Goal: Information Seeking & Learning: Understand process/instructions

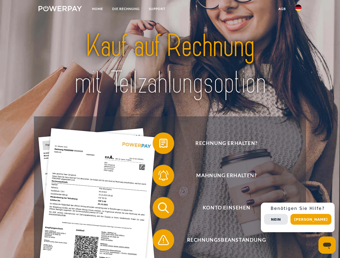
click at [60, 9] on img at bounding box center [59, 8] width 43 height 5
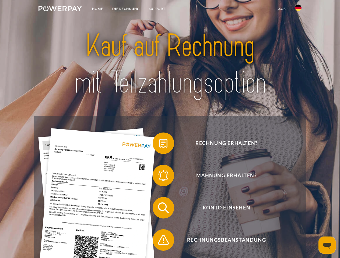
click at [298, 9] on img at bounding box center [298, 8] width 6 height 6
click at [282, 9] on link "agb" at bounding box center [282, 9] width 17 height 10
click at [159, 144] on span at bounding box center [155, 143] width 27 height 27
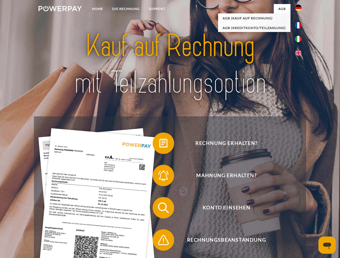
click at [159, 177] on span at bounding box center [155, 175] width 27 height 27
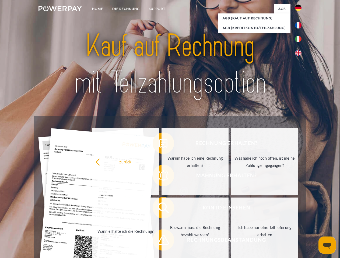
click at [161, 209] on link "Bis wann muss die Rechnung bezahlt werden?" at bounding box center [194, 231] width 67 height 67
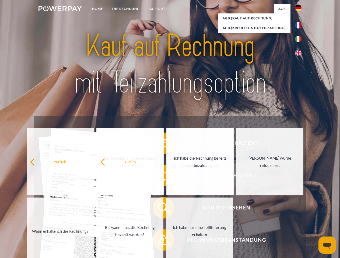
click at [159, 241] on span at bounding box center [155, 240] width 27 height 27
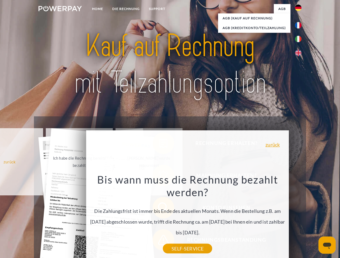
click at [299, 218] on div "Rechnung erhalten? Mahnung erhalten? Konto einsehen" at bounding box center [170, 223] width 272 height 215
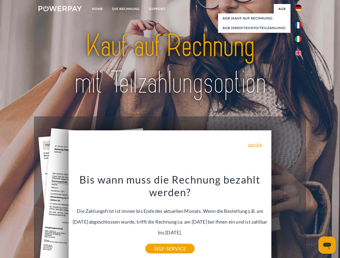
click at [286, 219] on span "Konto einsehen" at bounding box center [226, 208] width 132 height 22
click at [313, 219] on header "Home DIE RECHNUNG SUPPORT" at bounding box center [170, 185] width 340 height 371
